Goal: Find specific page/section: Find specific page/section

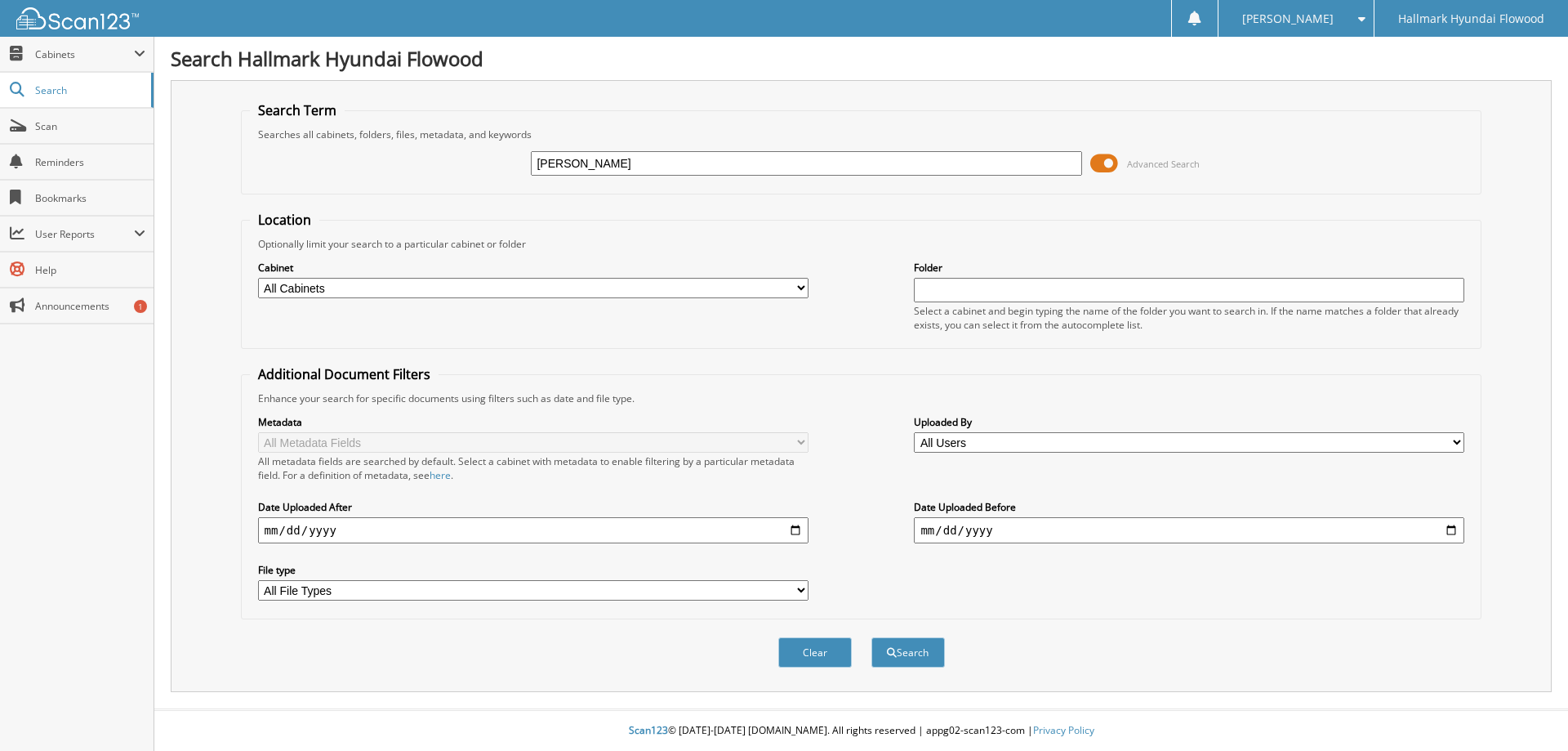
type input "[PERSON_NAME]"
click at [872, 638] on button "Search" at bounding box center [908, 653] width 74 height 30
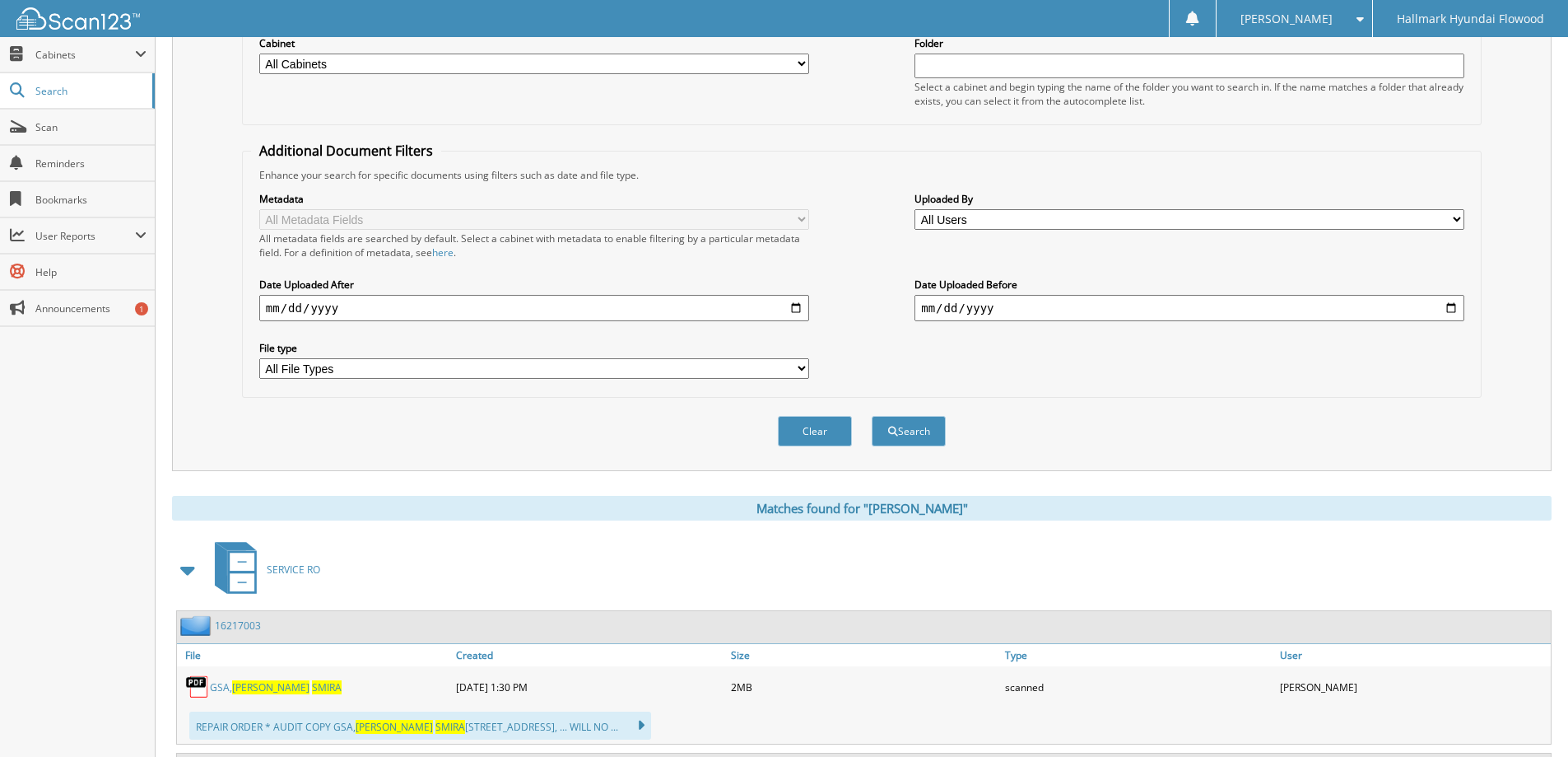
scroll to position [494, 0]
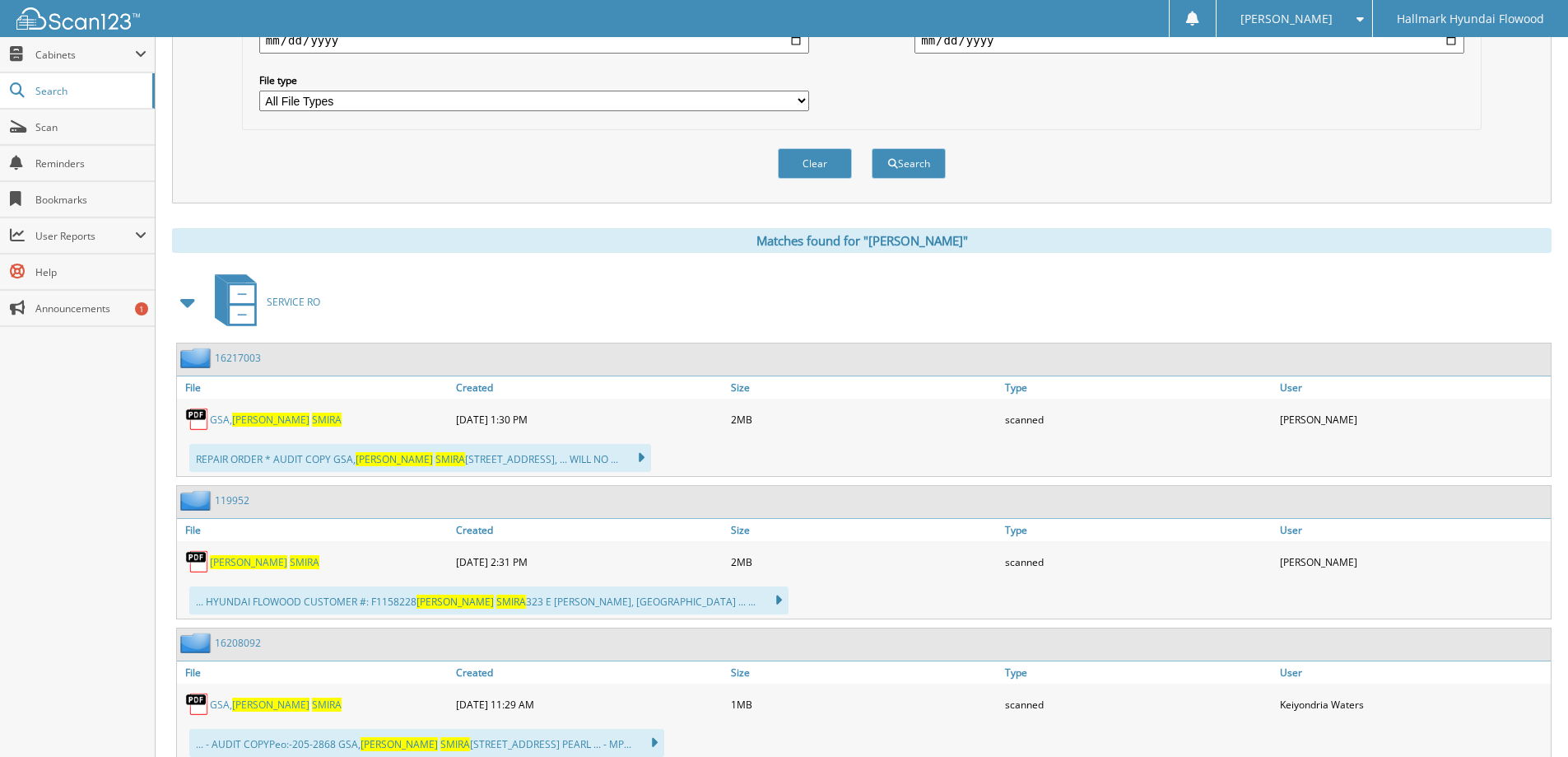
click at [181, 299] on span at bounding box center [189, 301] width 23 height 29
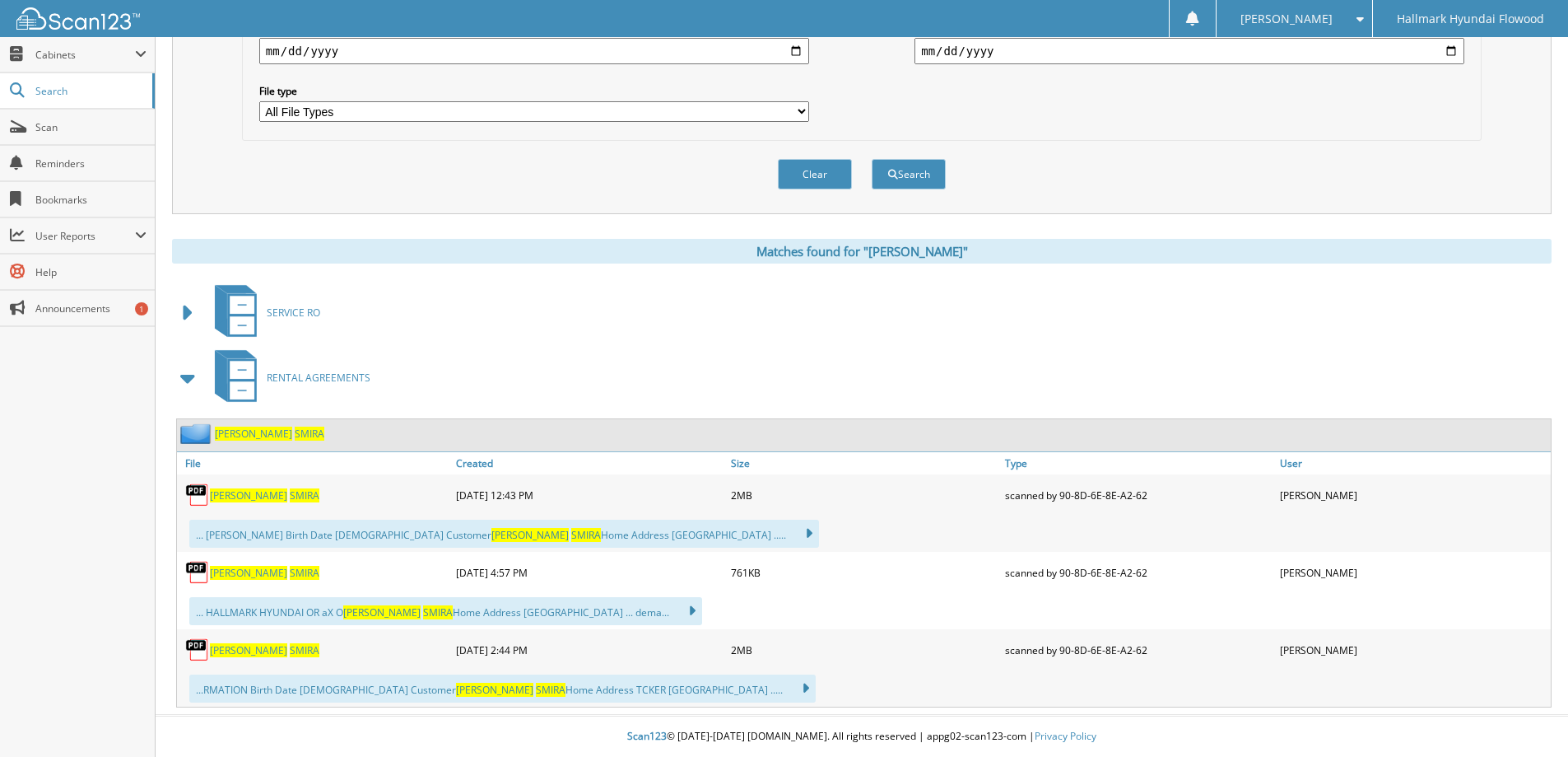
click at [290, 651] on span "SMIRA" at bounding box center [304, 650] width 29 height 14
